Goal: Task Accomplishment & Management: Manage account settings

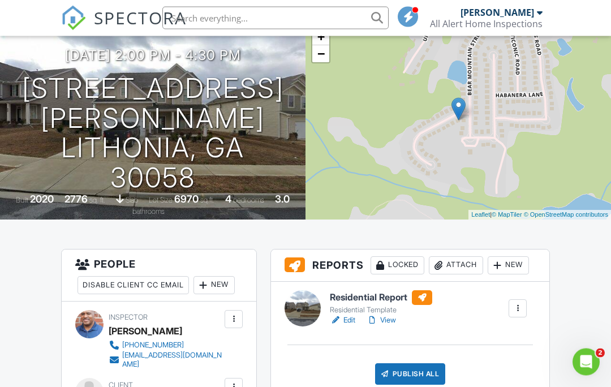
scroll to position [94, 0]
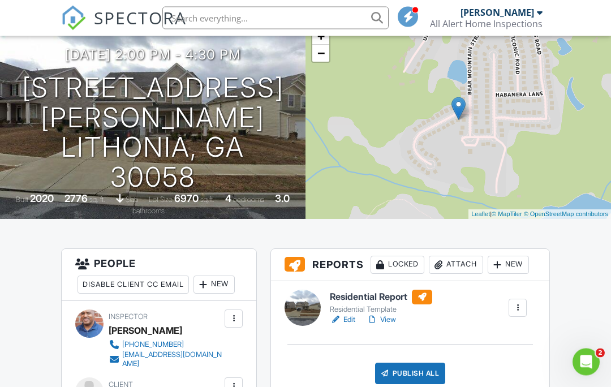
click at [304, 299] on div at bounding box center [303, 308] width 36 height 36
click at [301, 302] on div at bounding box center [303, 308] width 36 height 36
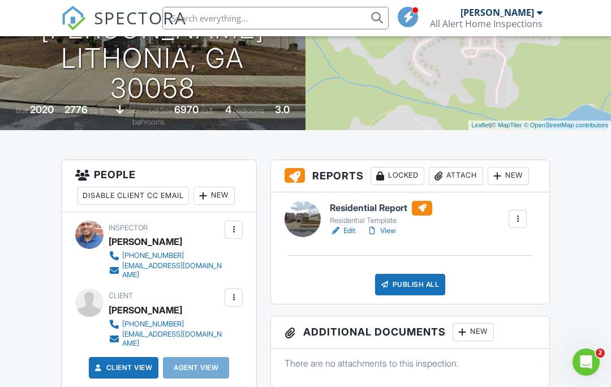
scroll to position [183, 0]
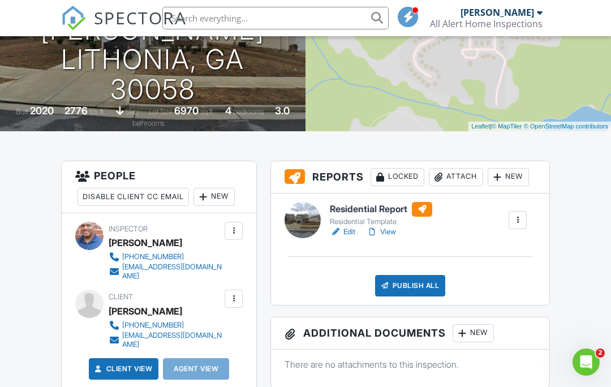
click at [308, 227] on div at bounding box center [303, 220] width 36 height 36
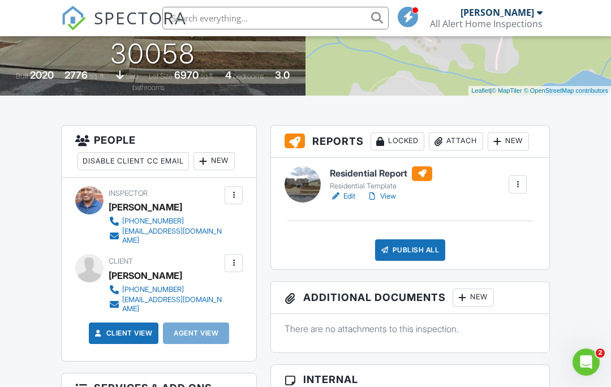
scroll to position [220, 0]
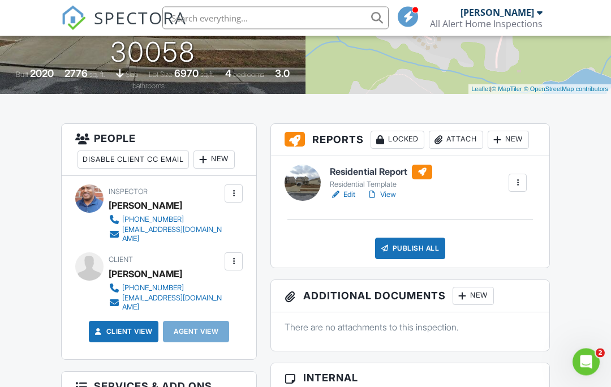
click at [354, 195] on link "Edit" at bounding box center [342, 195] width 25 height 11
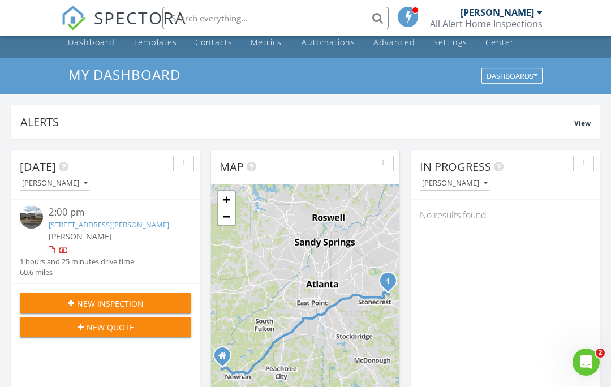
scroll to position [26, 0]
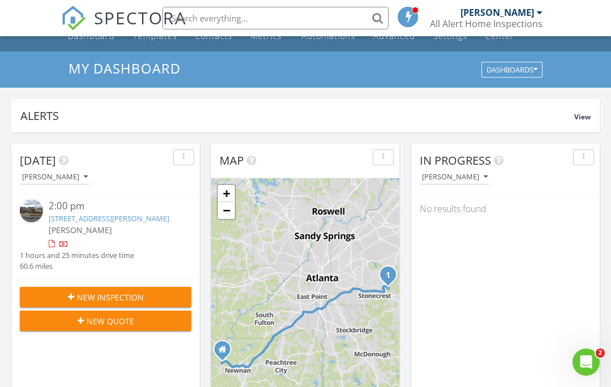
click at [18, 204] on div "2:00 pm 7783 Hansel Ln, Lithonia, GA 30058 Lionel Thomas 1 hours and 25 minutes…" at bounding box center [105, 236] width 188 height 84
click at [28, 203] on img at bounding box center [31, 210] width 23 height 23
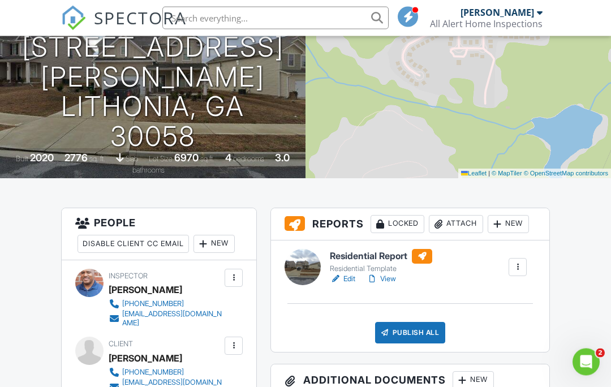
scroll to position [136, 0]
click at [307, 265] on div at bounding box center [303, 267] width 36 height 36
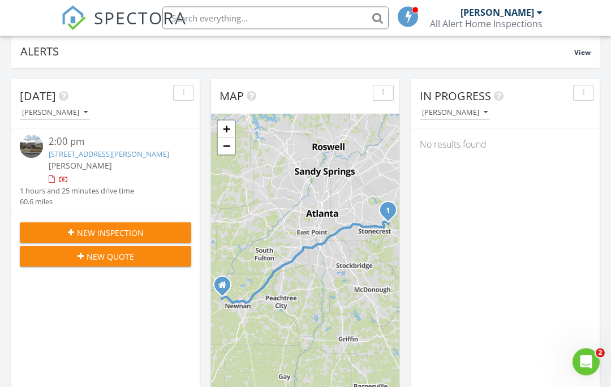
scroll to position [91, 0]
click at [33, 139] on img at bounding box center [31, 146] width 23 height 23
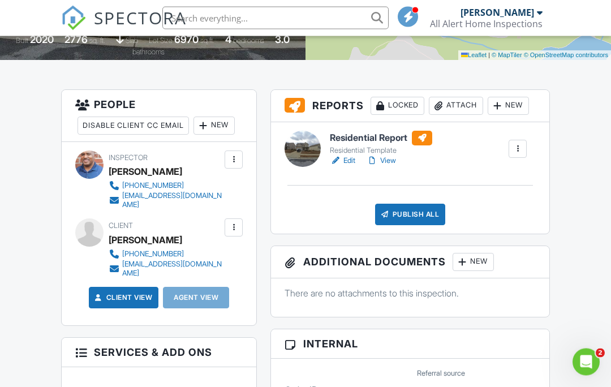
scroll to position [254, 0]
click at [305, 147] on div at bounding box center [303, 149] width 36 height 36
